Goal: Navigation & Orientation: Understand site structure

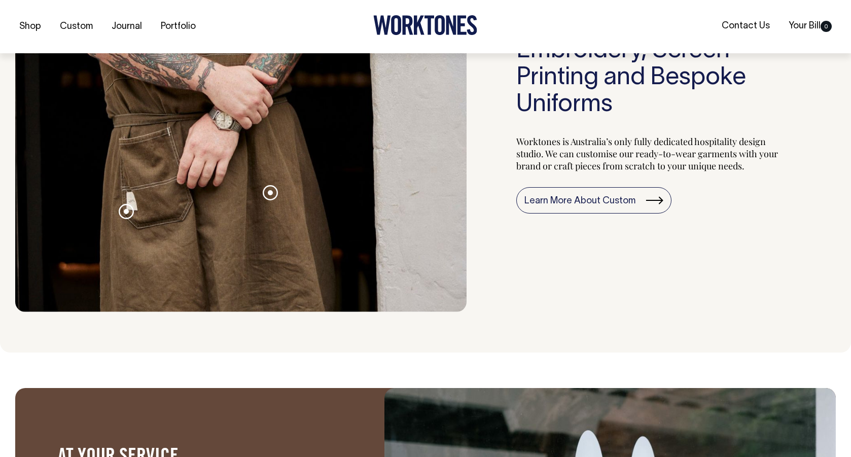
scroll to position [1116, 0]
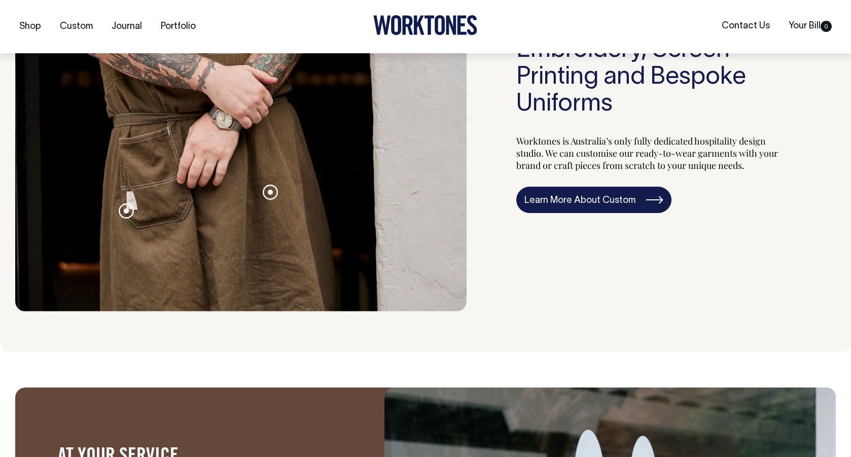
click at [585, 213] on link "Learn More About Custom" at bounding box center [593, 200] width 155 height 26
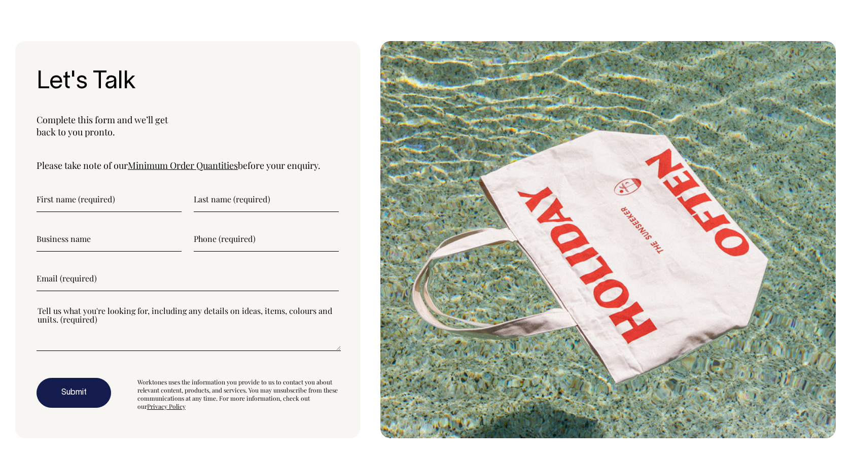
scroll to position [3446, 0]
click at [216, 160] on link "Minimum Order Quantities" at bounding box center [183, 166] width 110 height 12
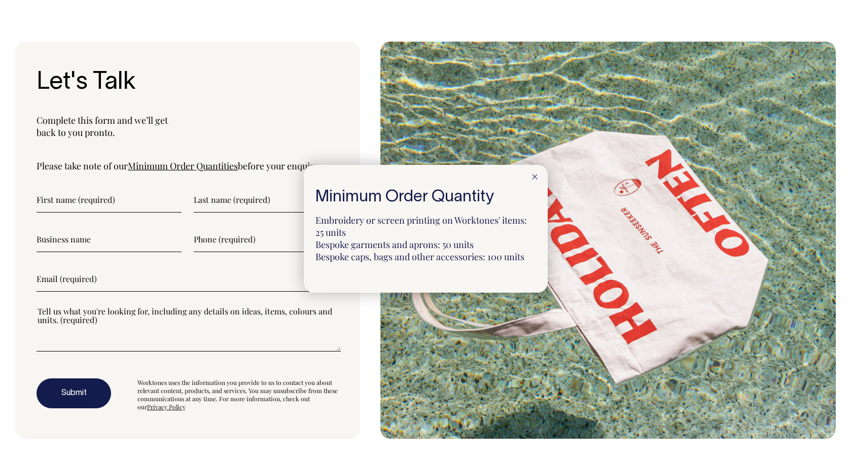
click at [174, 128] on div at bounding box center [425, 228] width 851 height 457
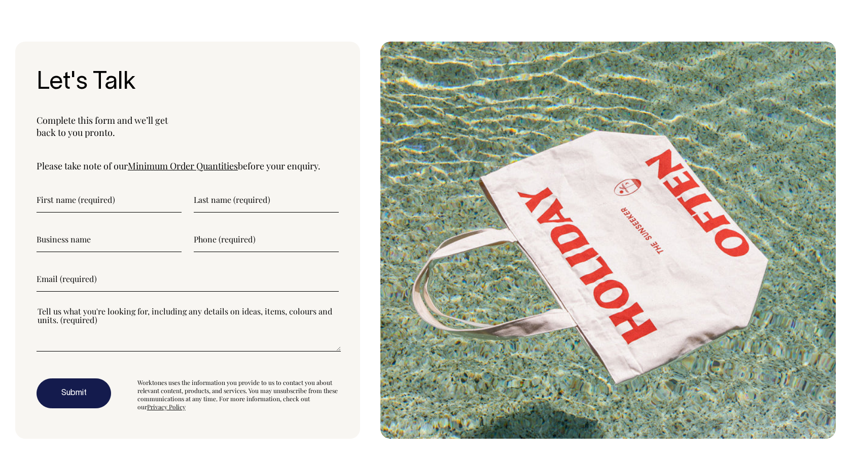
click at [173, 160] on link "Minimum Order Quantities" at bounding box center [183, 166] width 110 height 12
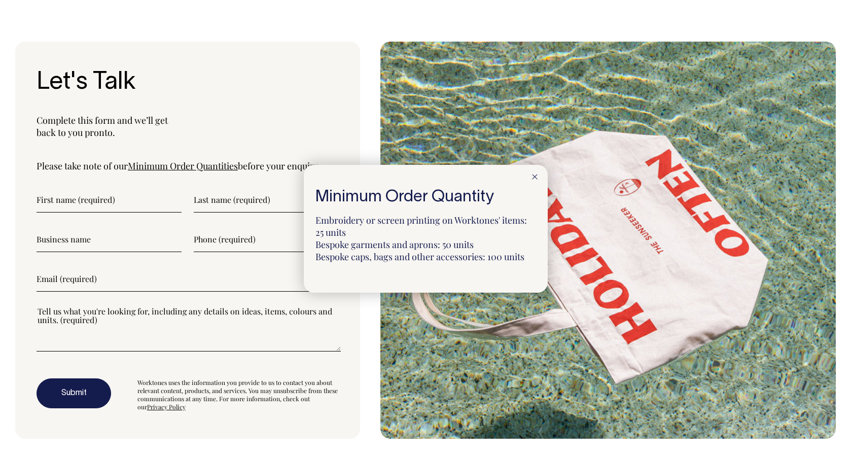
click at [173, 126] on div at bounding box center [425, 228] width 851 height 457
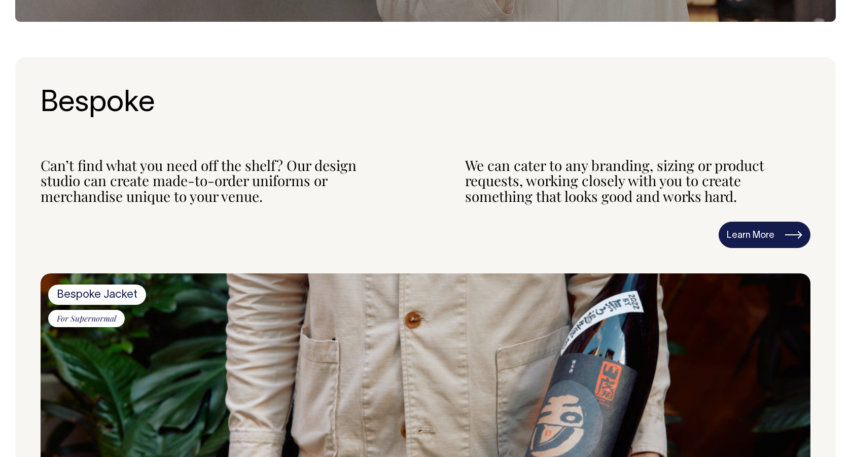
scroll to position [376, 0]
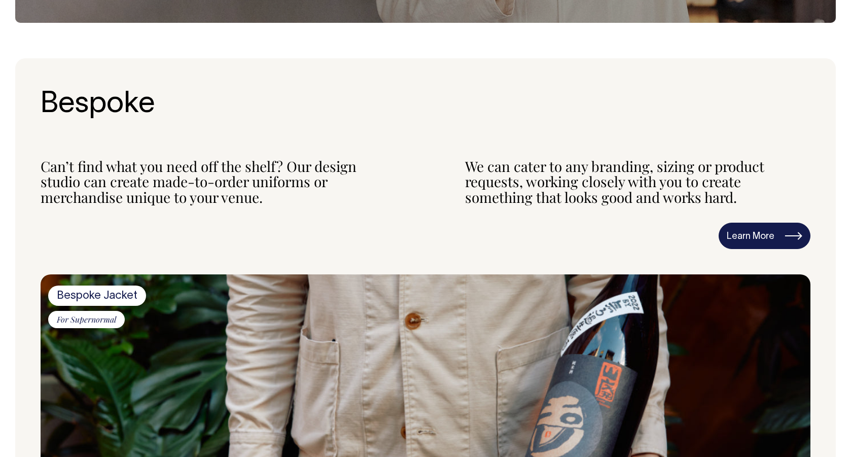
click at [790, 238] on link "Learn More" at bounding box center [764, 236] width 92 height 26
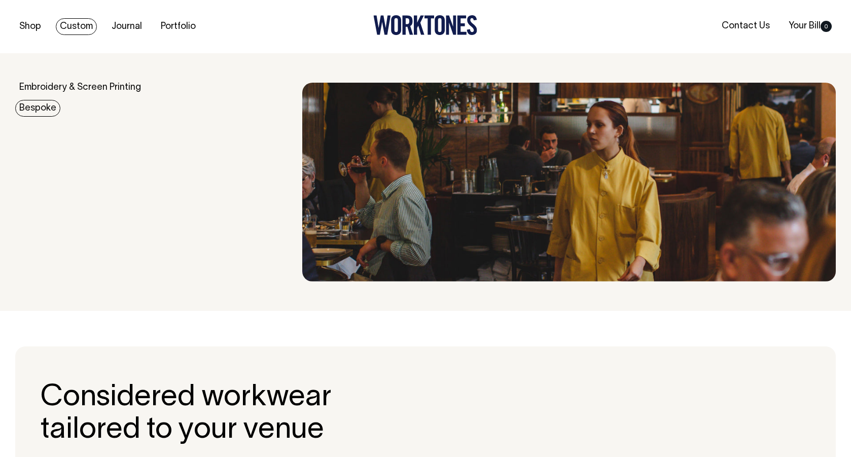
click at [45, 111] on link "Bespoke" at bounding box center [37, 108] width 45 height 17
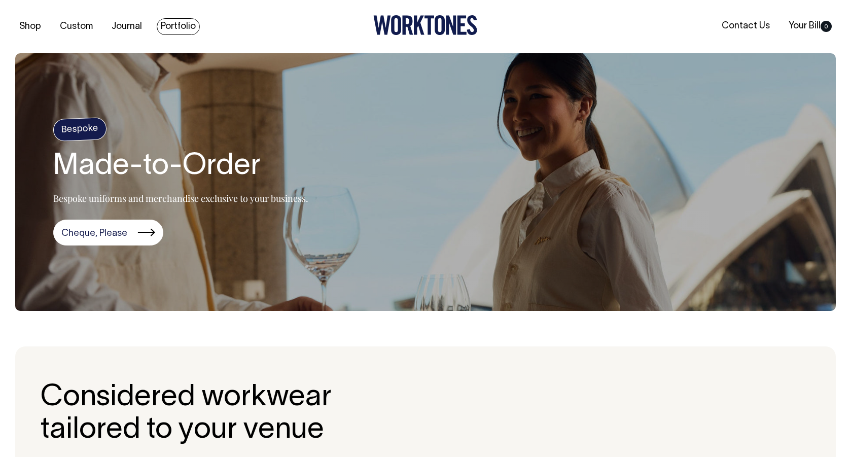
click at [178, 24] on link "Portfolio" at bounding box center [178, 26] width 43 height 17
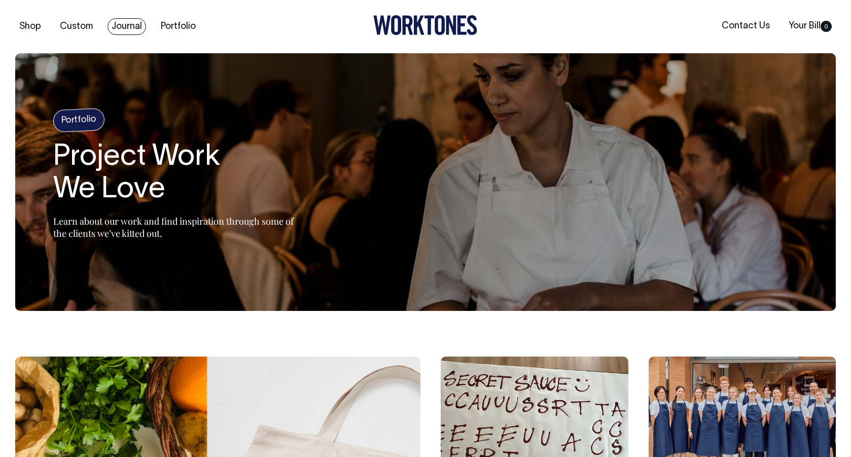
click at [132, 23] on link "Journal" at bounding box center [126, 26] width 39 height 17
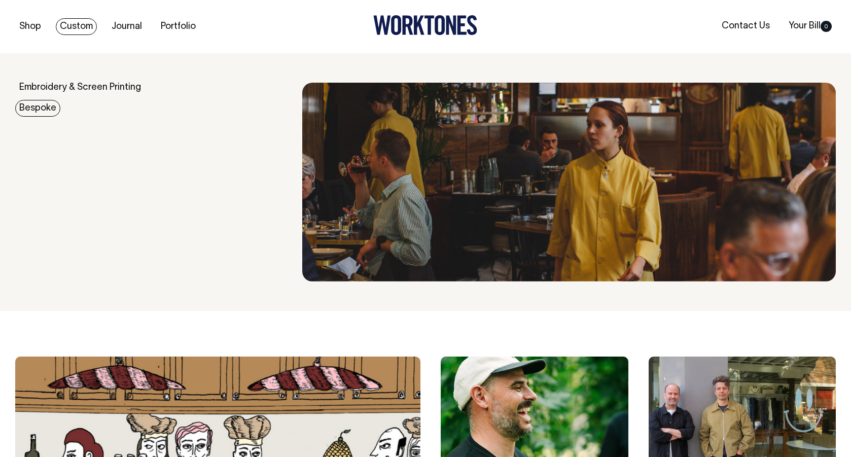
click at [48, 106] on link "Bespoke" at bounding box center [37, 108] width 45 height 17
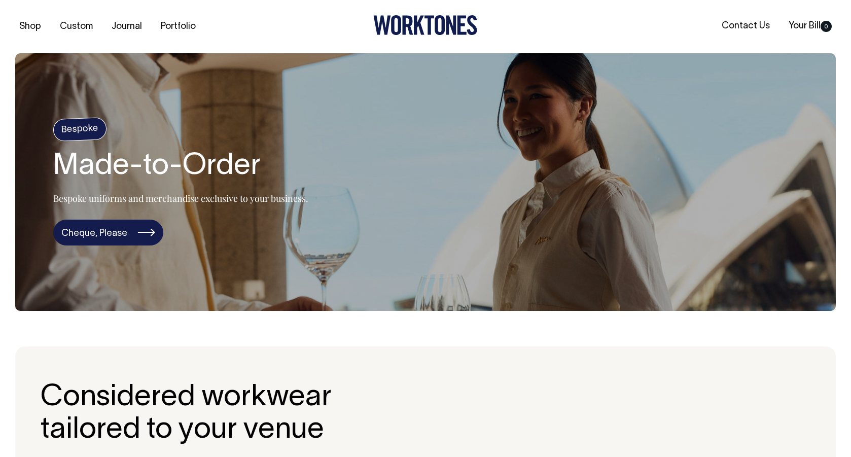
click at [126, 236] on link "Cheque, Please" at bounding box center [108, 233] width 110 height 26
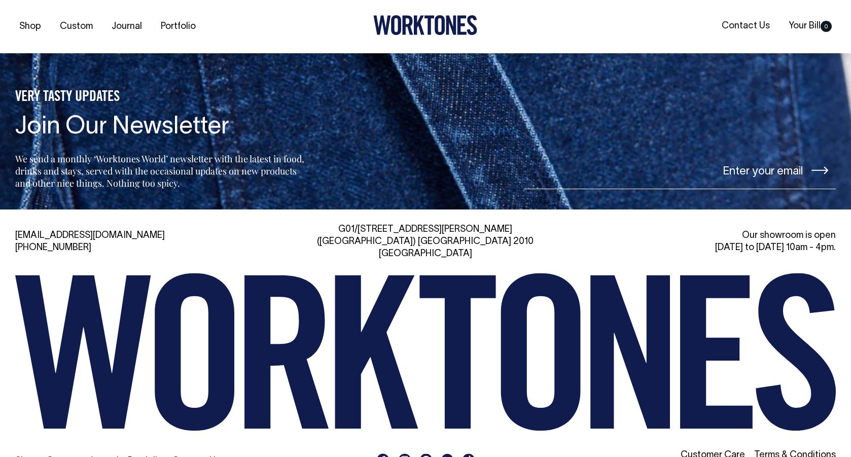
scroll to position [4080, 0]
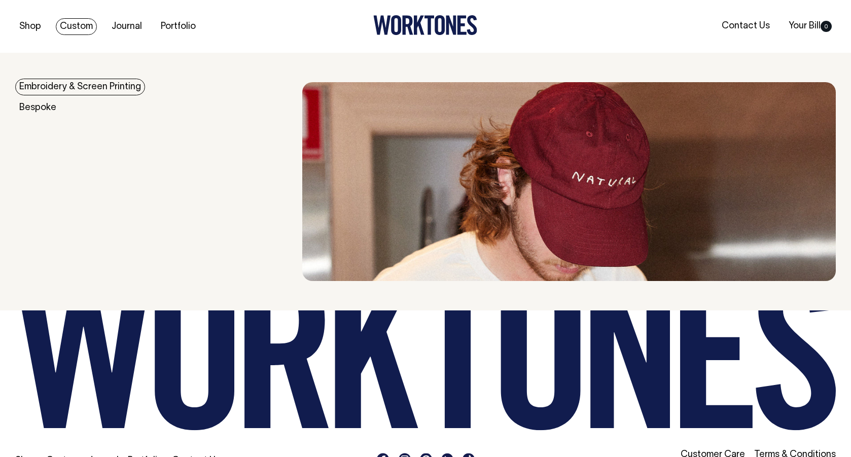
click at [48, 88] on link "Embroidery & Screen Printing" at bounding box center [80, 87] width 130 height 17
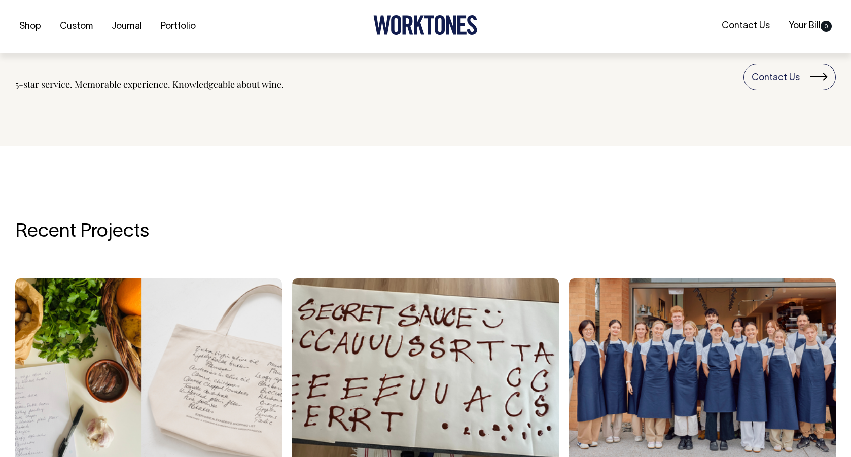
scroll to position [1514, 0]
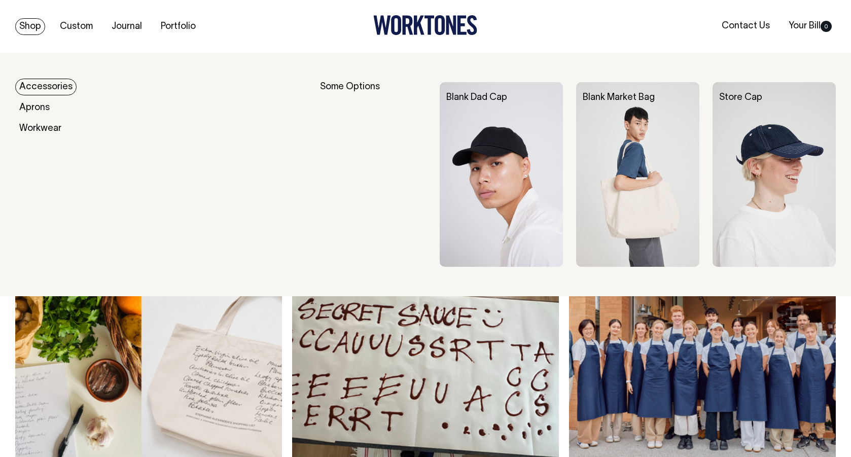
click at [42, 28] on link "Shop" at bounding box center [30, 26] width 30 height 17
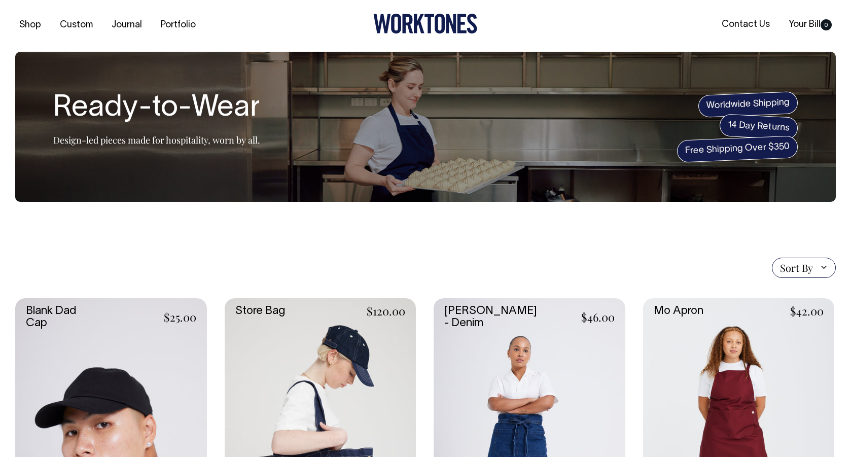
scroll to position [2, 0]
